Goal: Find specific page/section: Find specific page/section

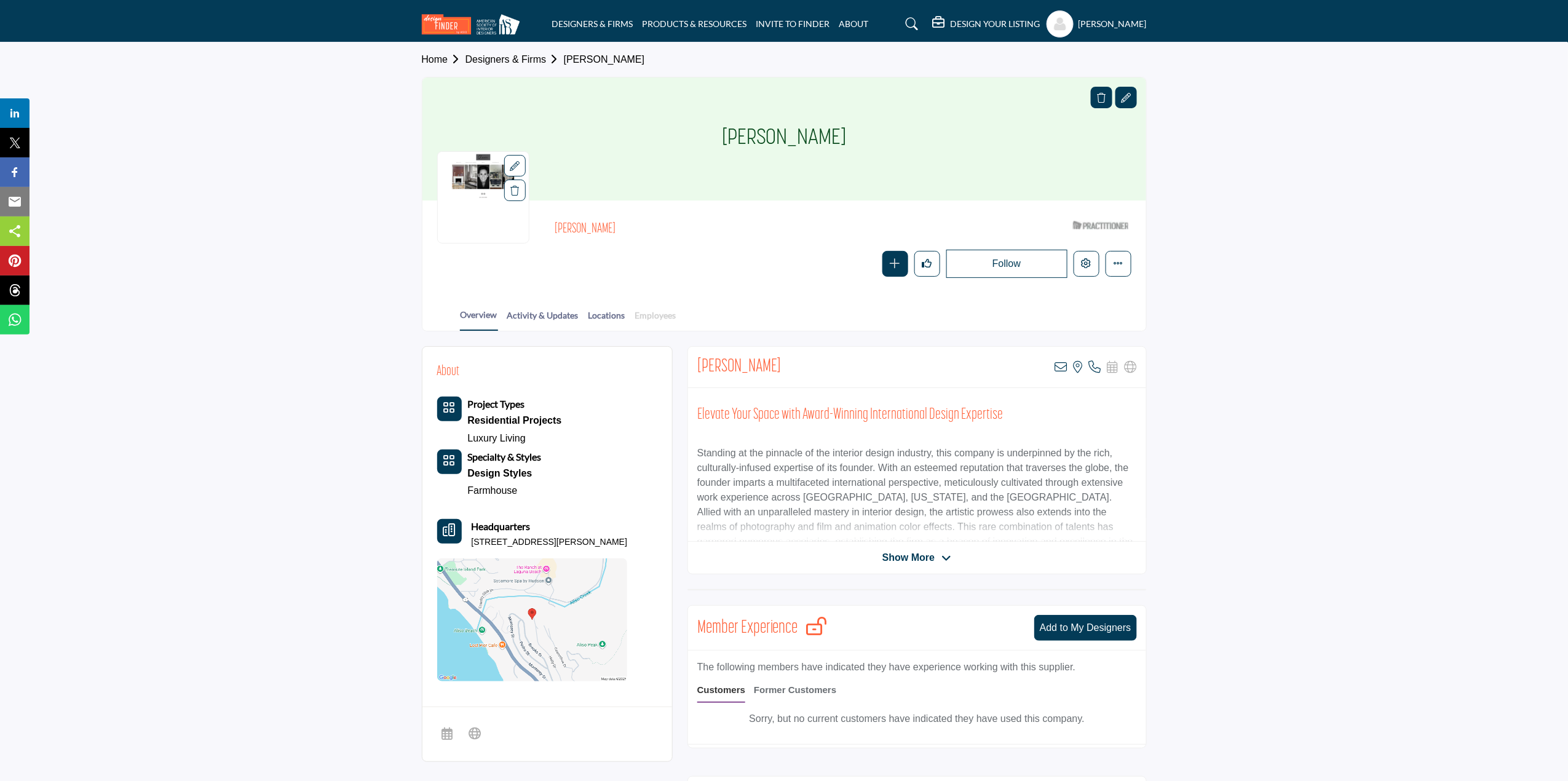
click at [652, 318] on link "Employees" at bounding box center [656, 319] width 42 height 21
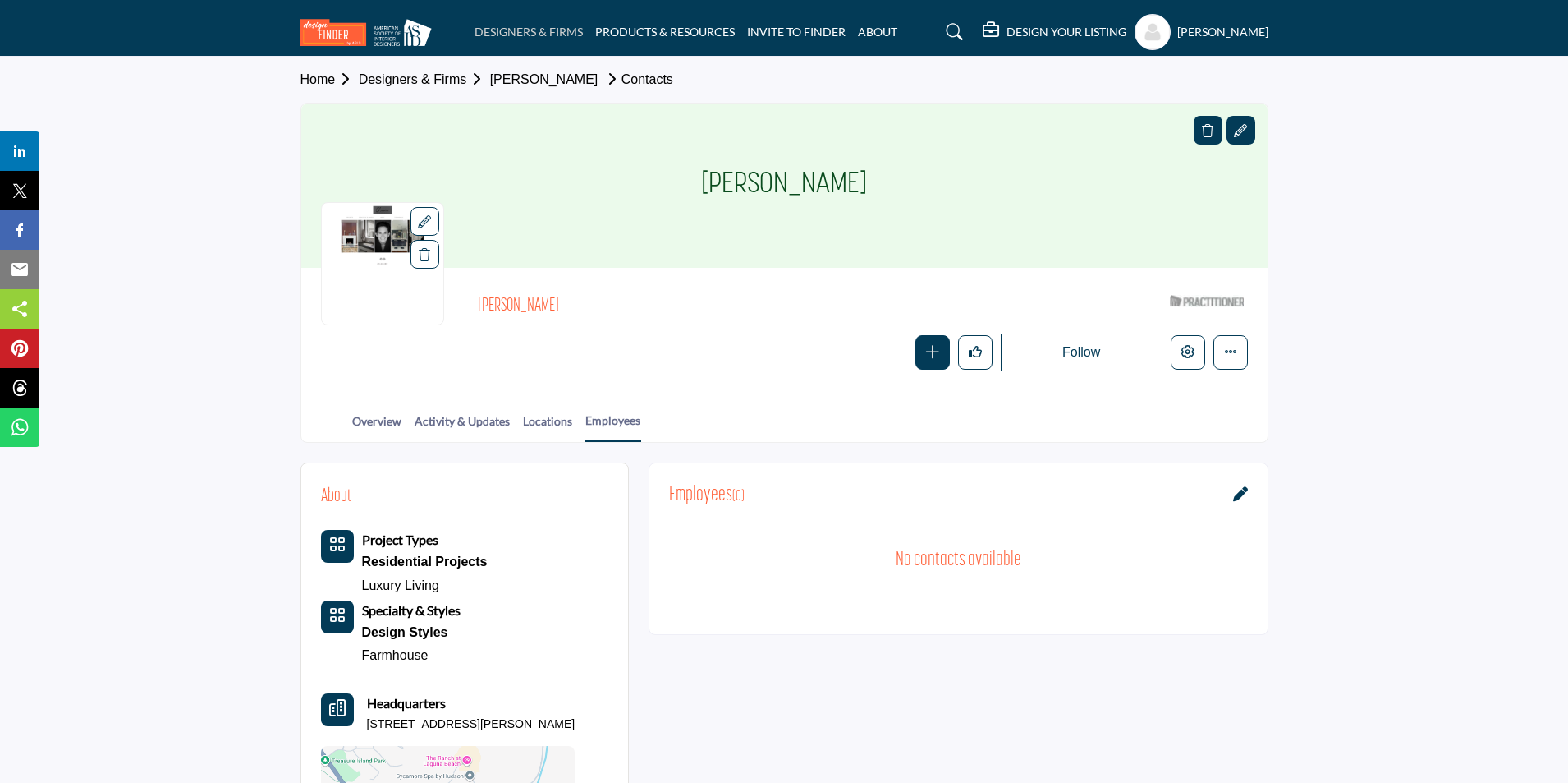
click at [531, 33] on link "DESIGNERS & FIRMS" at bounding box center [528, 31] width 108 height 14
drag, startPoint x: 562, startPoint y: 304, endPoint x: 443, endPoint y: 314, distance: 119.4
click at [443, 314] on div "Claudia Morales ASID Qualified Practitioner who validates work and experience t…" at bounding box center [784, 330] width 927 height 84
copy div "[PERSON_NAME]"
click at [1190, 358] on icon "Edit company" at bounding box center [1188, 351] width 13 height 13
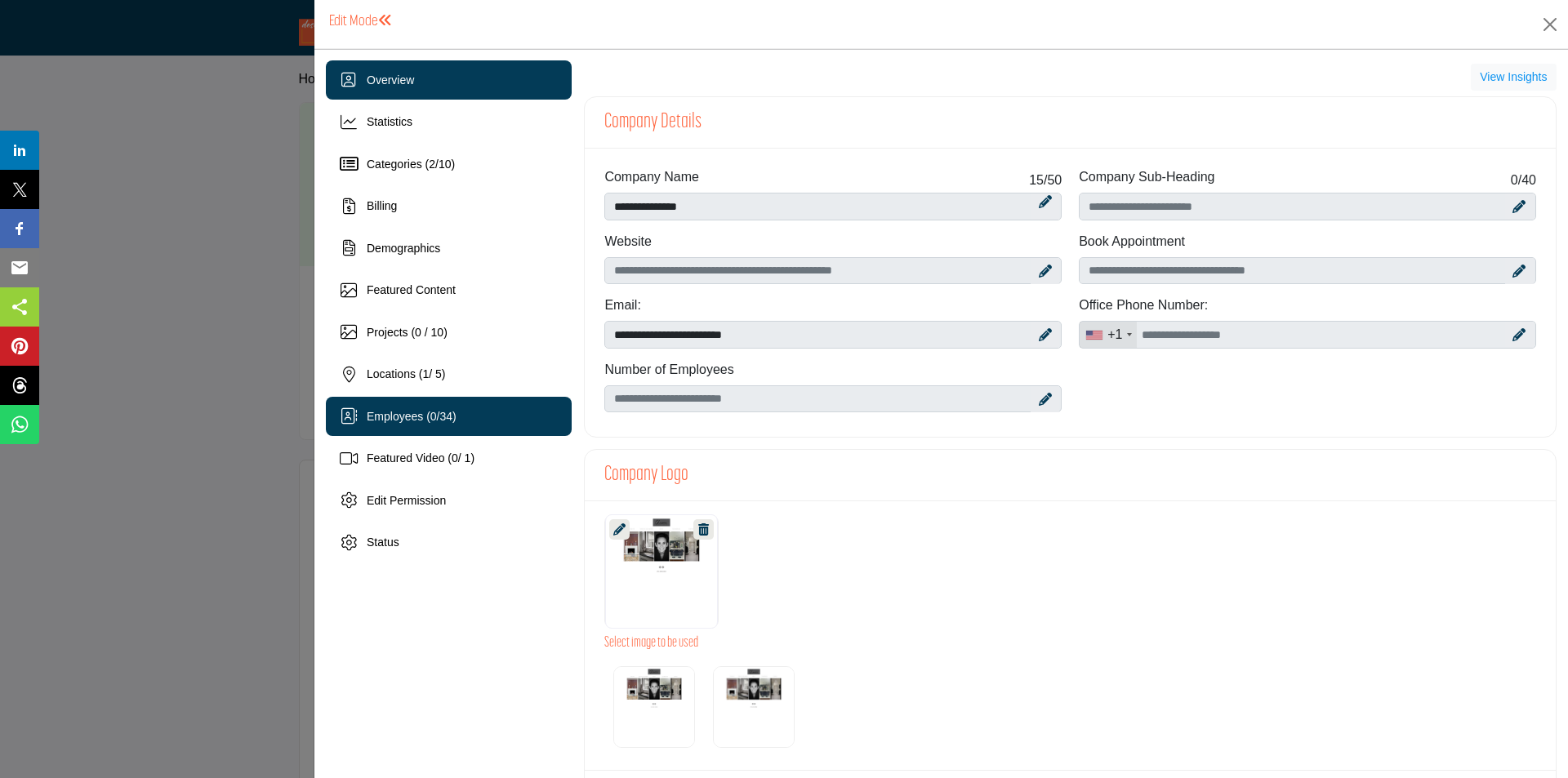
click at [440, 421] on span "Employees ( 0 / 34 )" at bounding box center [411, 416] width 90 height 13
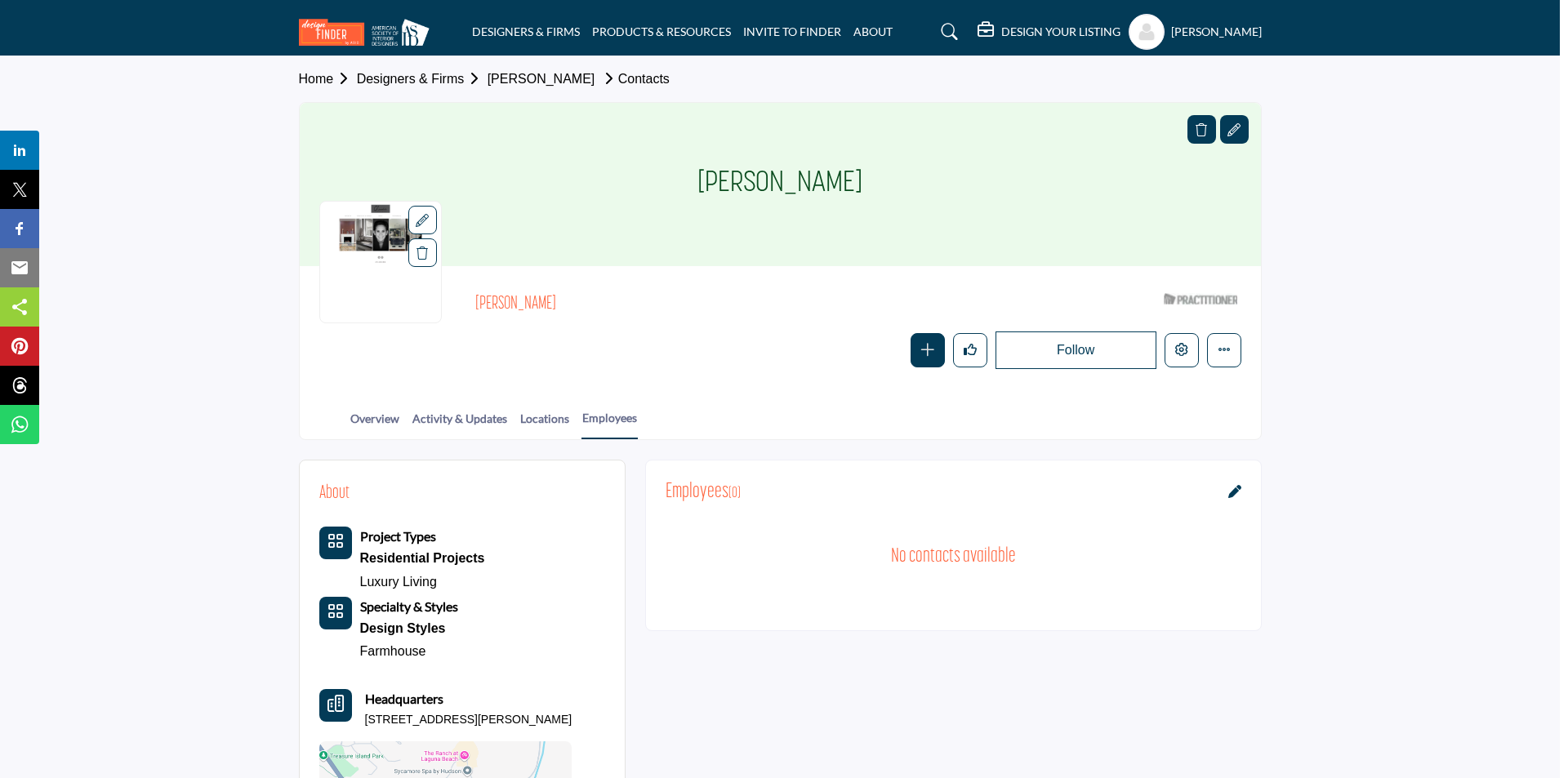
click at [268, 258] on div at bounding box center [784, 389] width 1568 height 778
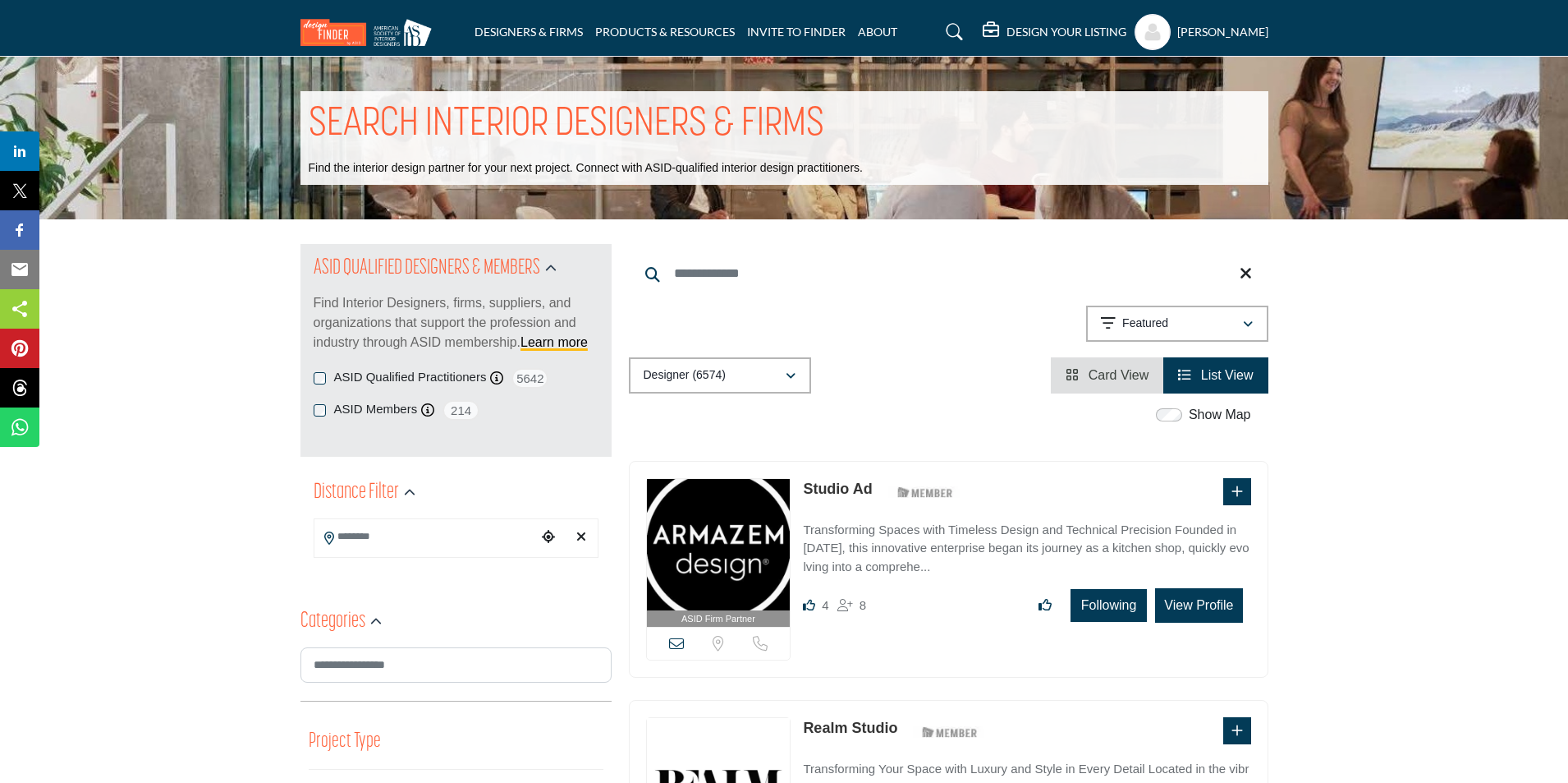
click at [702, 265] on input "Search Keyword" at bounding box center [948, 273] width 639 height 39
paste input "**********"
type input "**********"
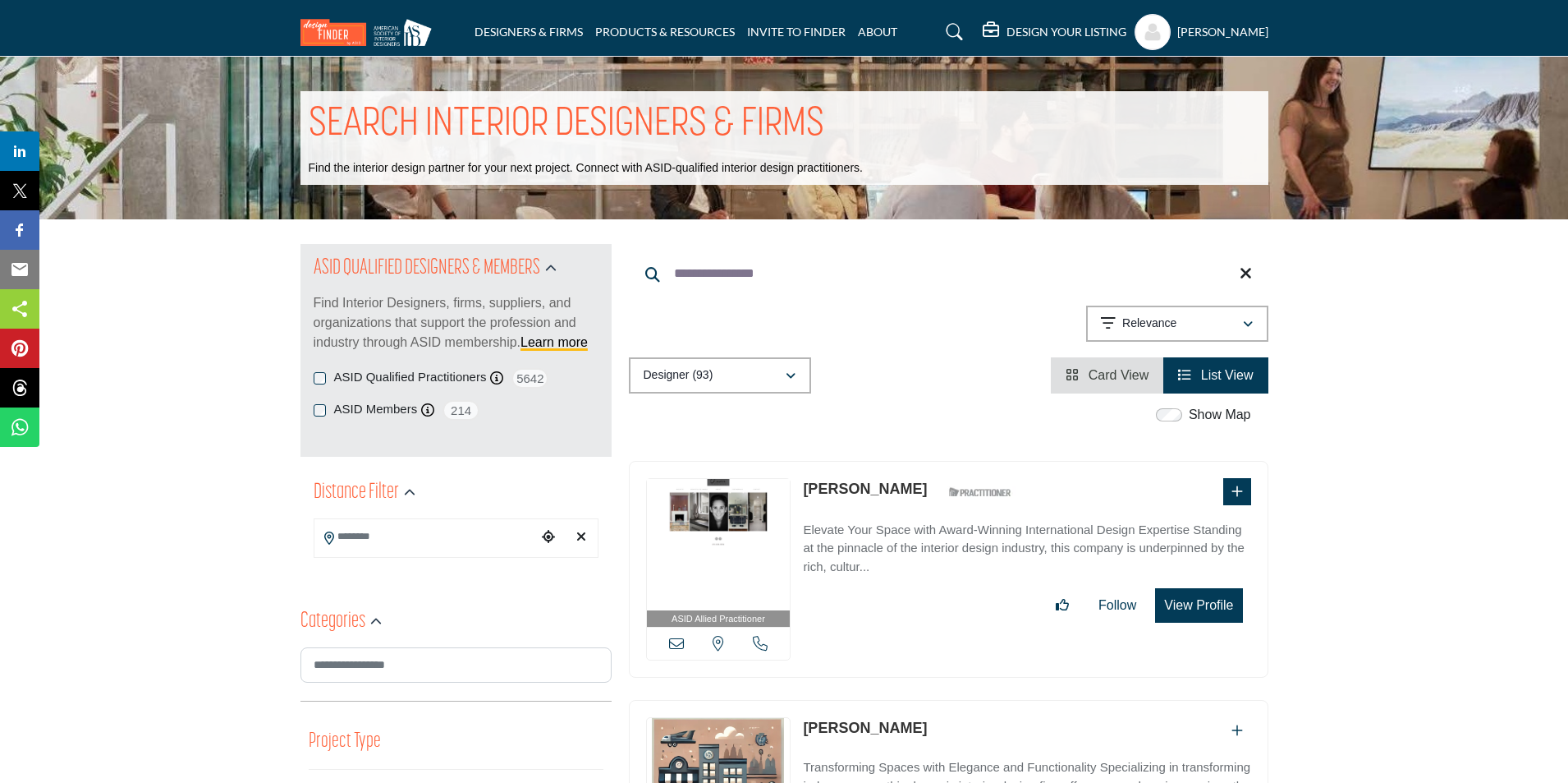
click at [1205, 603] on button "View Profile" at bounding box center [1199, 605] width 87 height 34
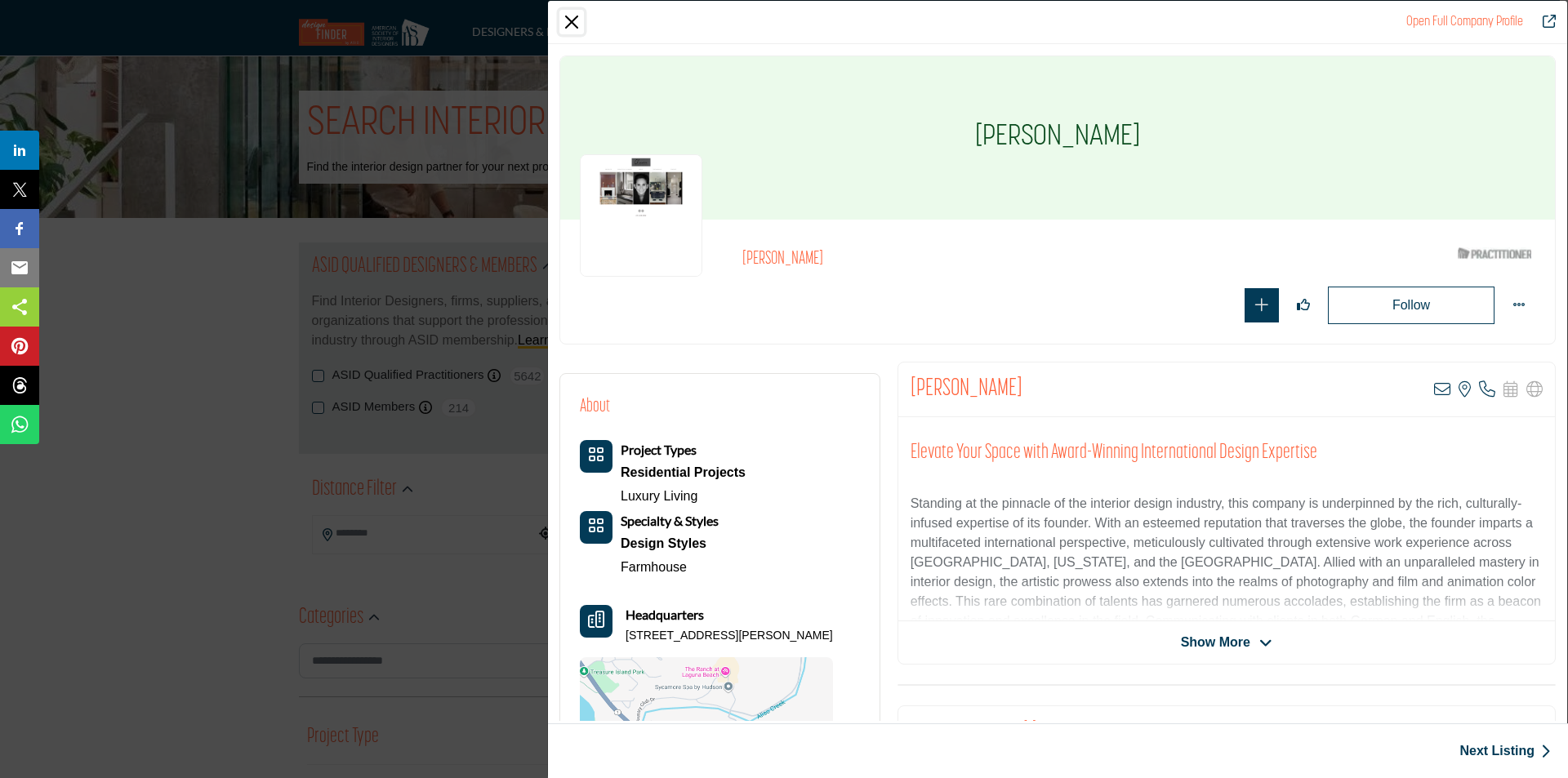
click at [574, 23] on button "Close" at bounding box center [571, 21] width 24 height 24
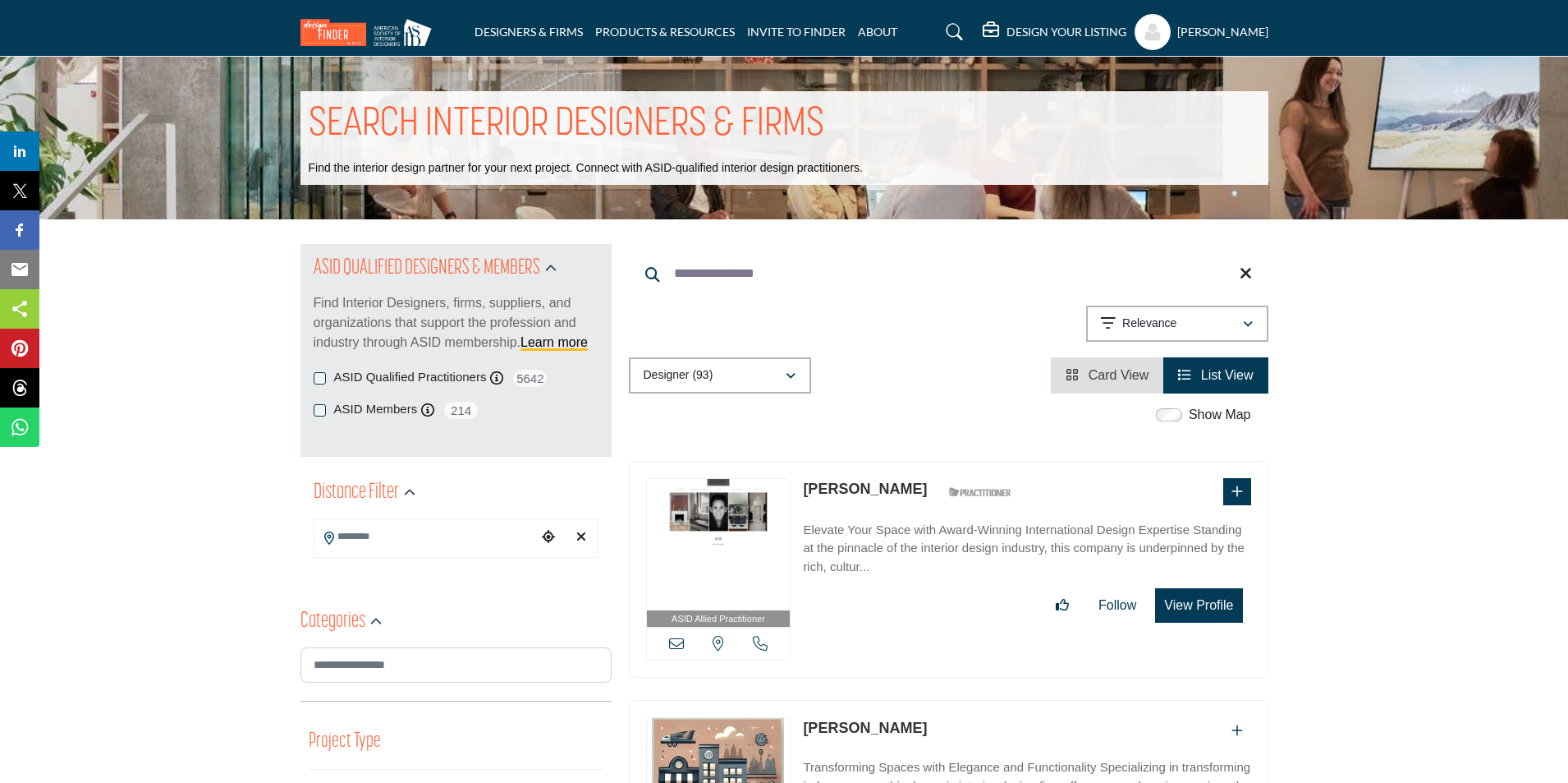
click at [1246, 275] on icon at bounding box center [1245, 273] width 13 height 17
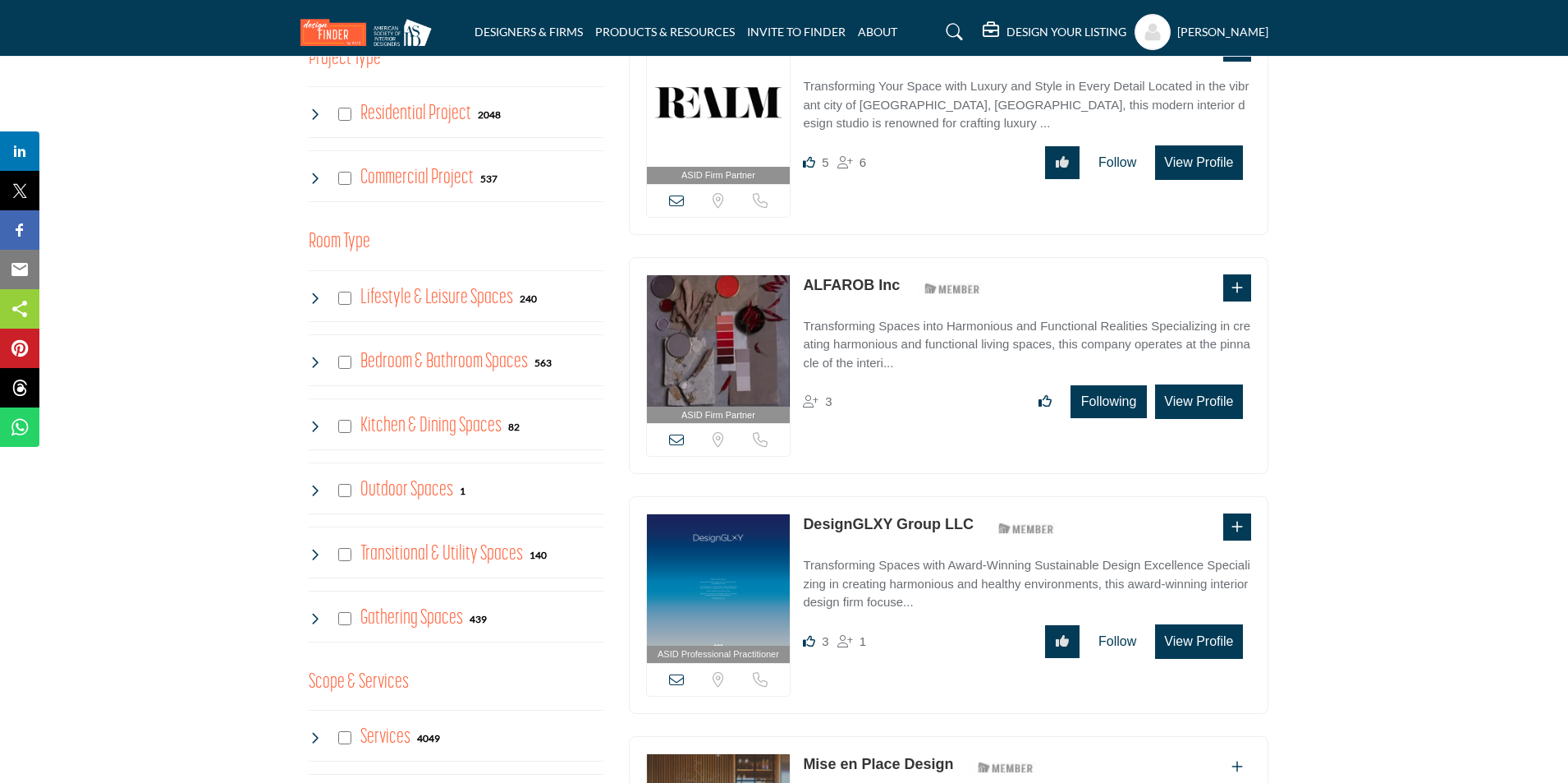
scroll to position [739, 0]
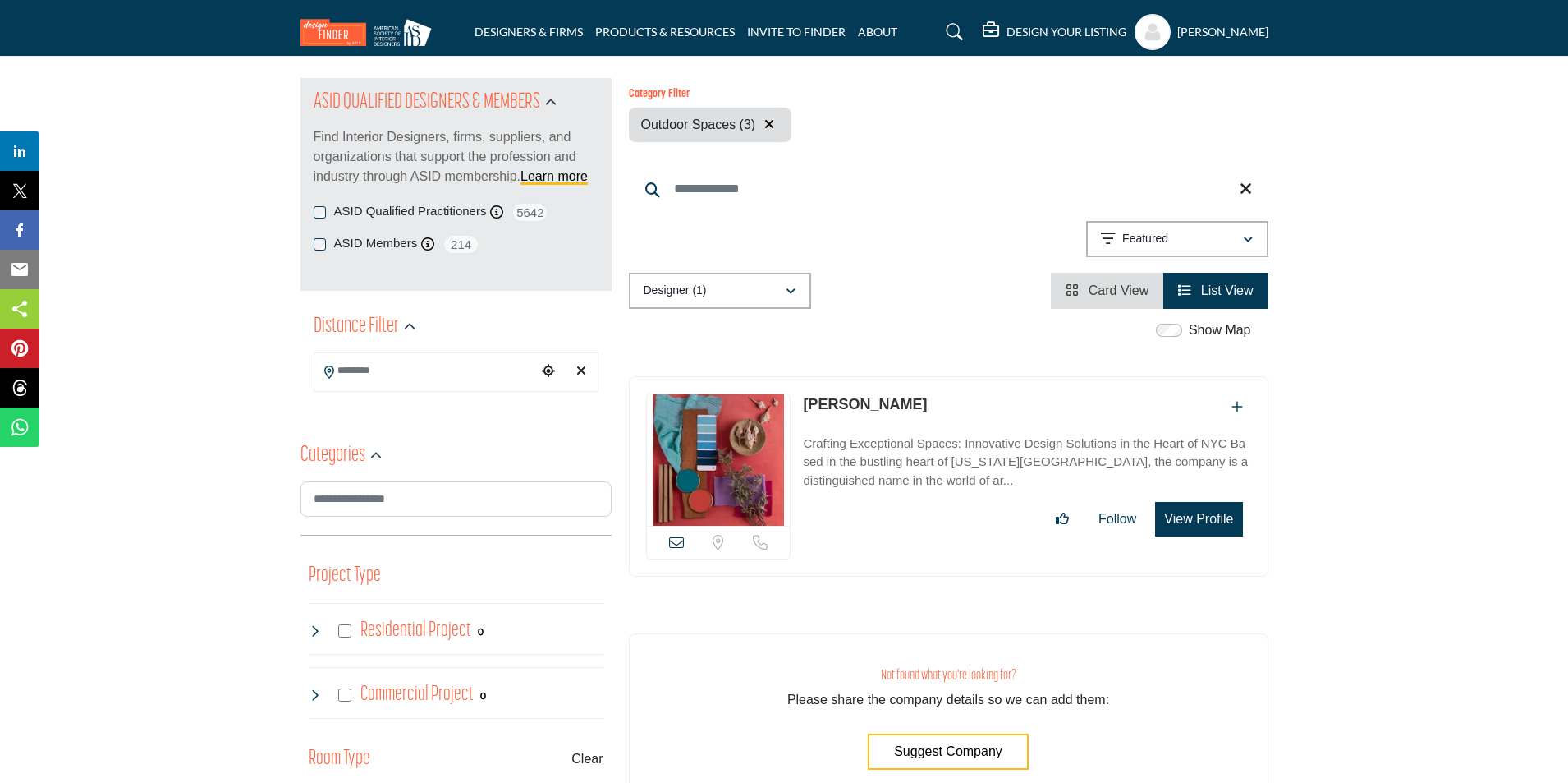
scroll to position [165, 0]
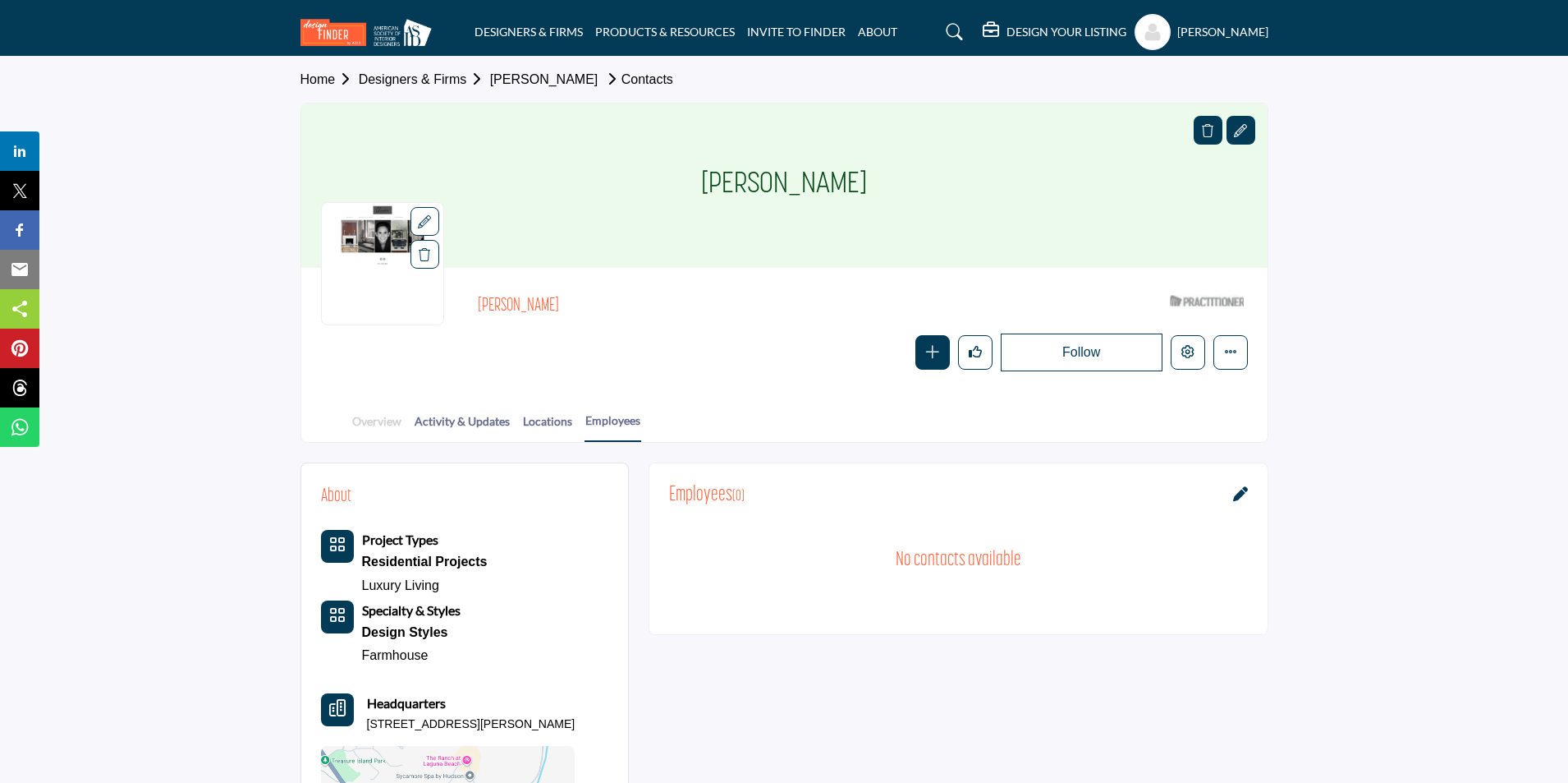
click at [358, 421] on link "Overview" at bounding box center [377, 426] width 51 height 28
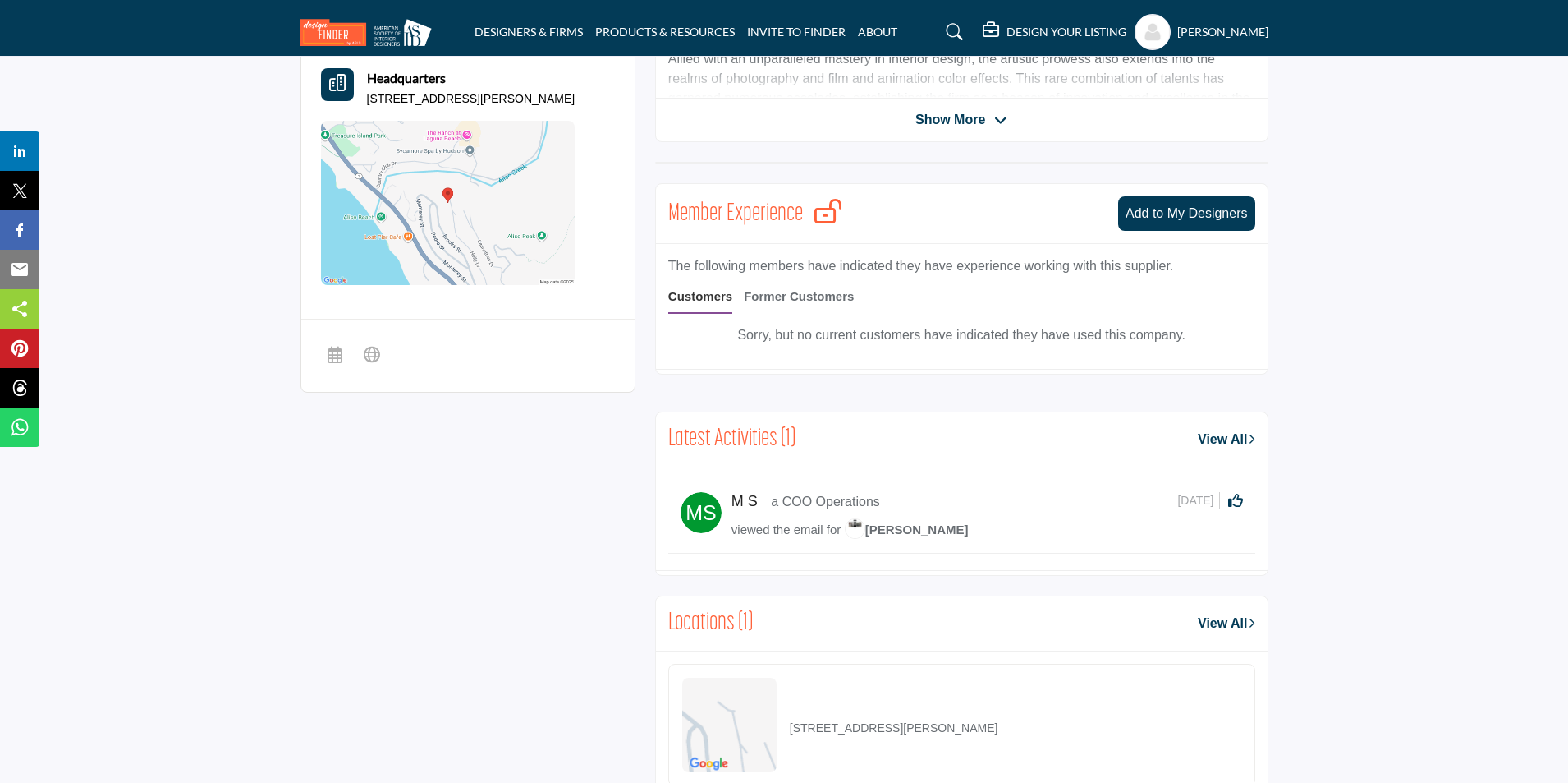
scroll to position [699, 0]
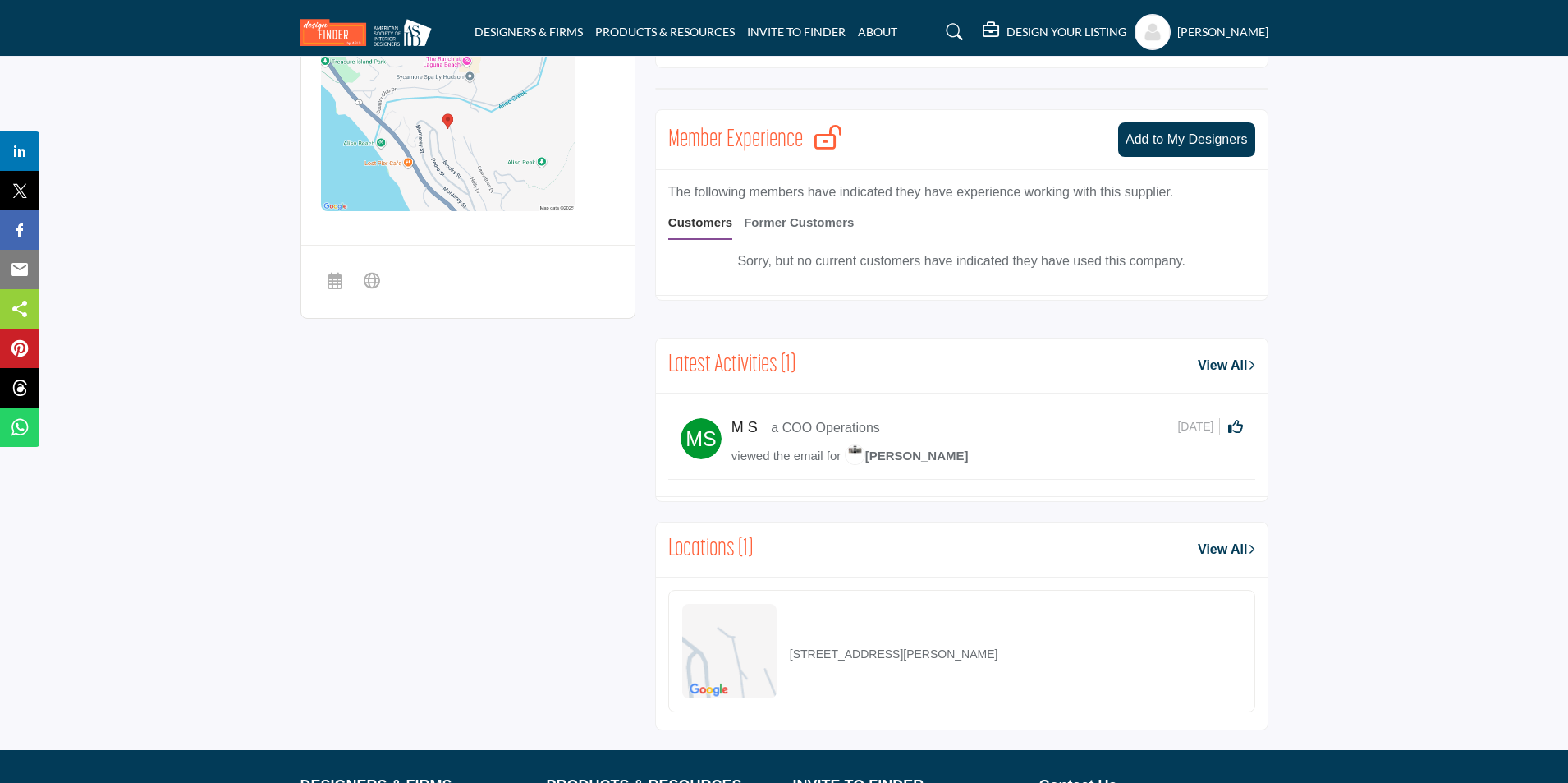
click at [1153, 39] on profile-featured-9d57d186-dcdc-4fd1-8698-ebbedcf867ac "Show hide supplier dropdown" at bounding box center [1153, 31] width 36 height 36
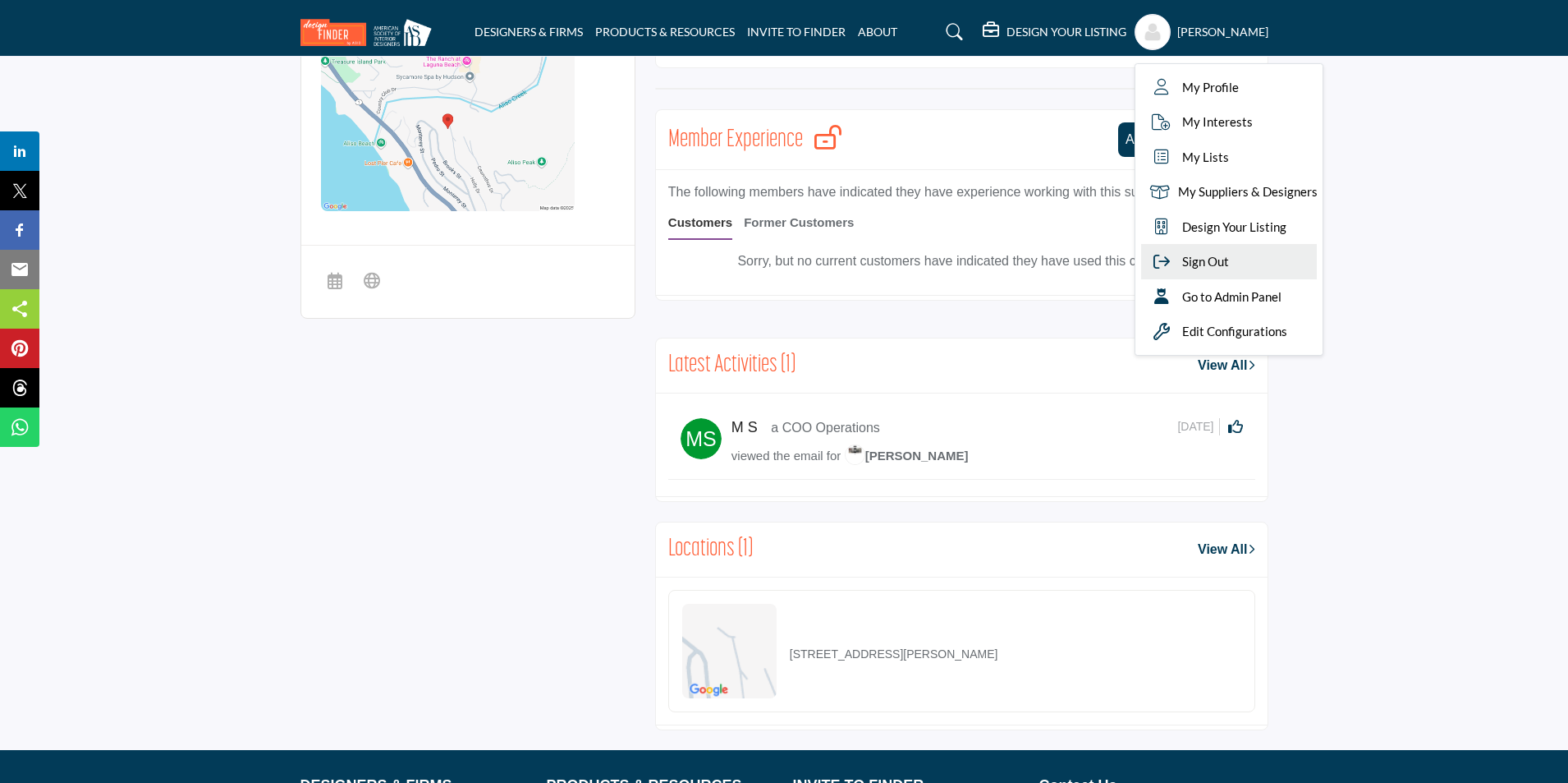
click at [1217, 254] on span "Sign Out" at bounding box center [1205, 261] width 47 height 19
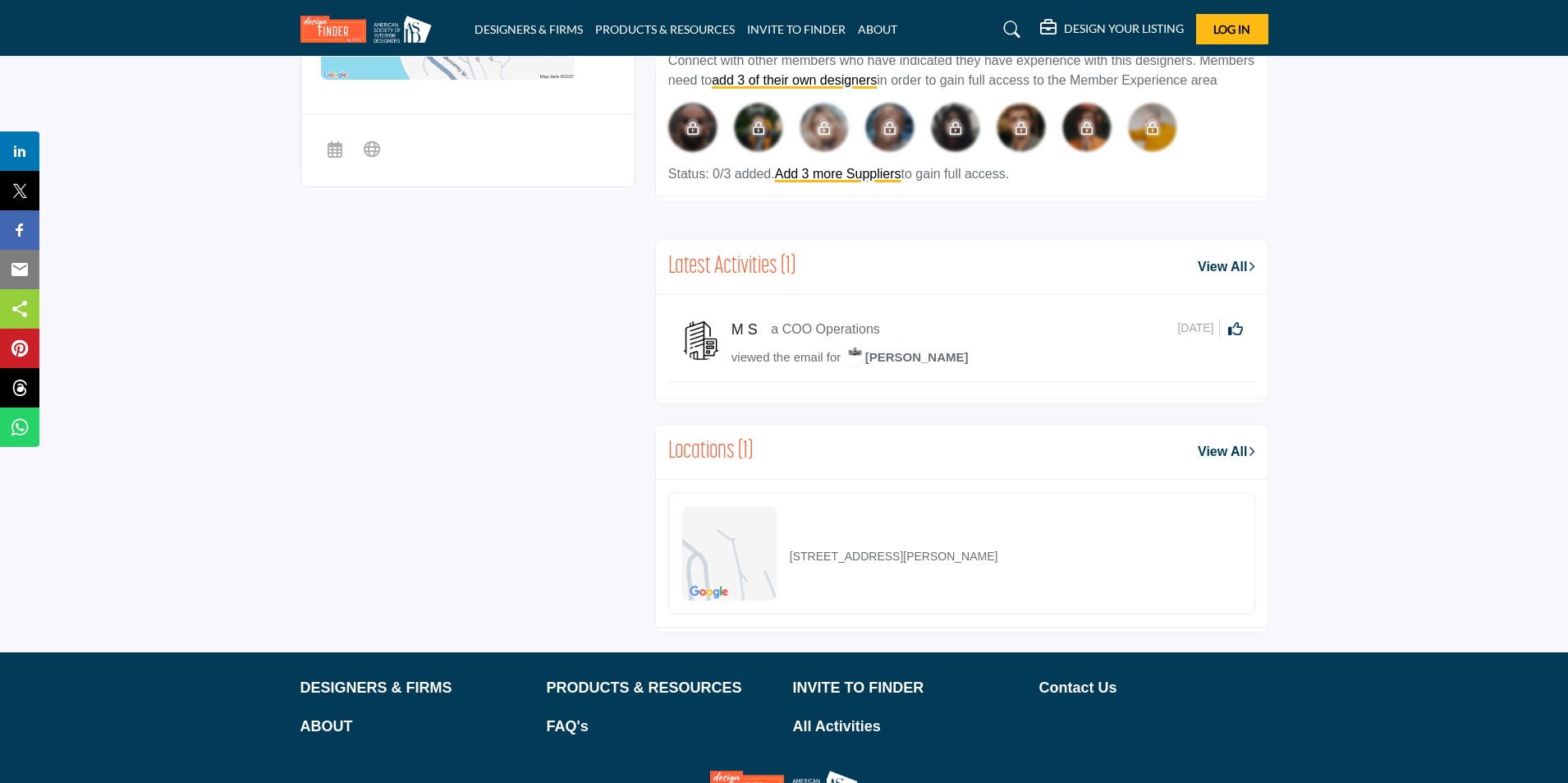
scroll to position [886, 0]
